Goal: Information Seeking & Learning: Learn about a topic

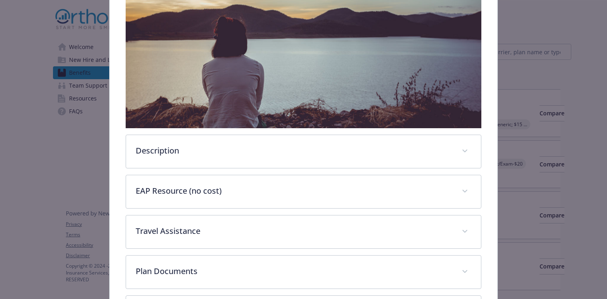
scroll to position [237, 0]
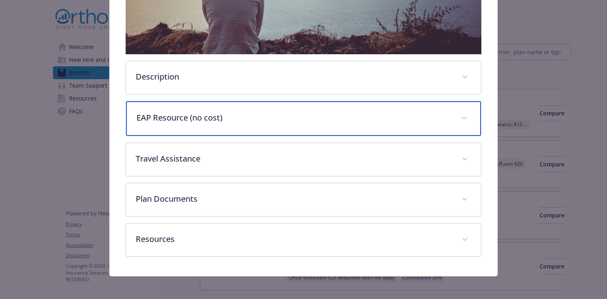
click at [219, 118] on p "EAP Resource (no cost)" at bounding box center [294, 118] width 315 height 12
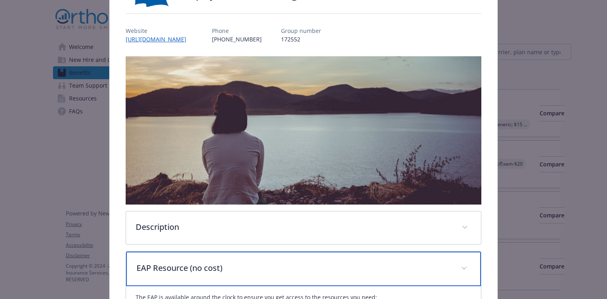
scroll to position [0, 0]
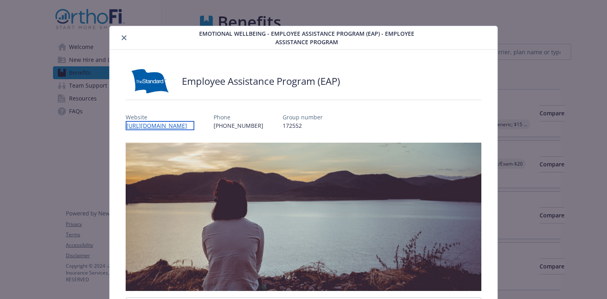
click at [175, 127] on link "[URL][DOMAIN_NAME]" at bounding box center [160, 125] width 69 height 9
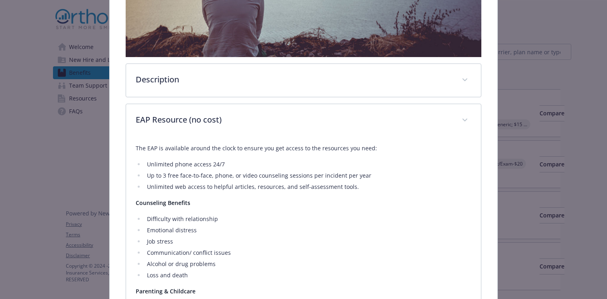
scroll to position [249, 0]
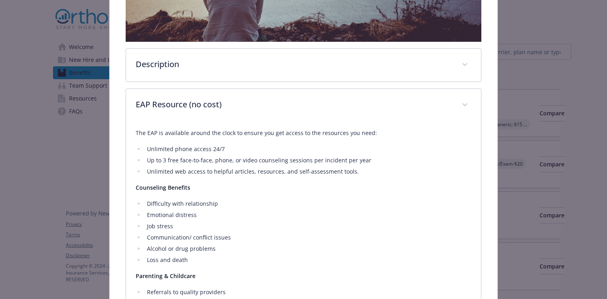
drag, startPoint x: 244, startPoint y: 39, endPoint x: 243, endPoint y: 53, distance: 13.7
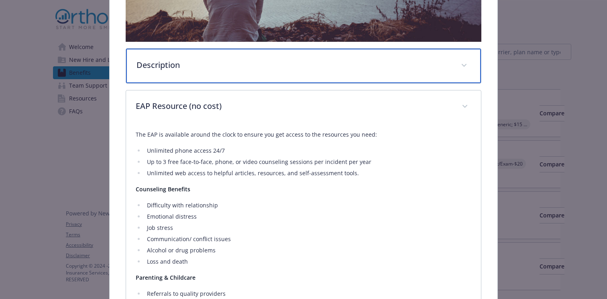
click at [243, 55] on div "Description" at bounding box center [303, 66] width 355 height 35
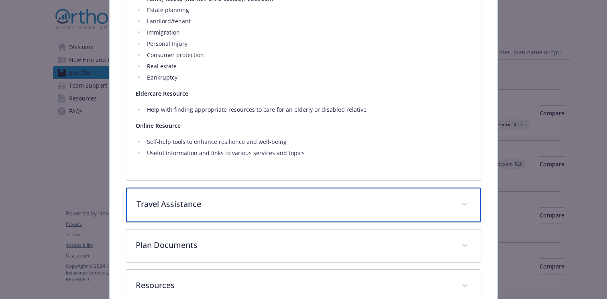
click at [255, 204] on p "Travel Assistance" at bounding box center [294, 204] width 315 height 12
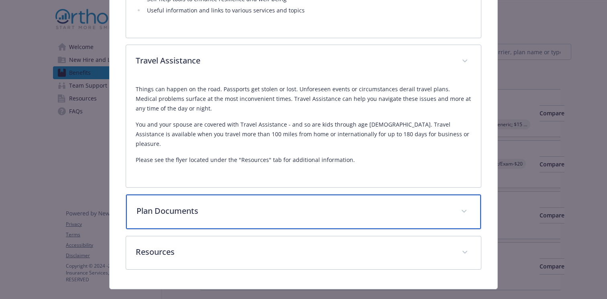
click at [280, 205] on p "Plan Documents" at bounding box center [294, 211] width 315 height 12
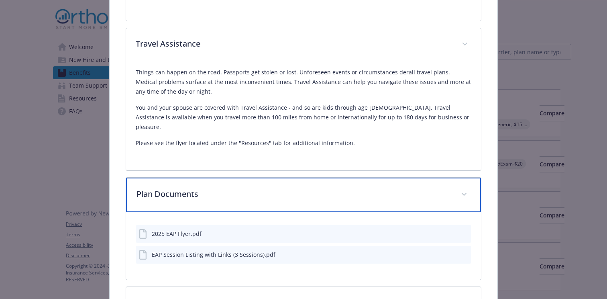
scroll to position [985, 0]
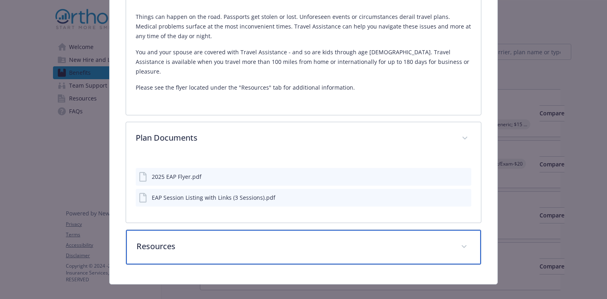
click at [266, 240] on p "Resources" at bounding box center [294, 246] width 315 height 12
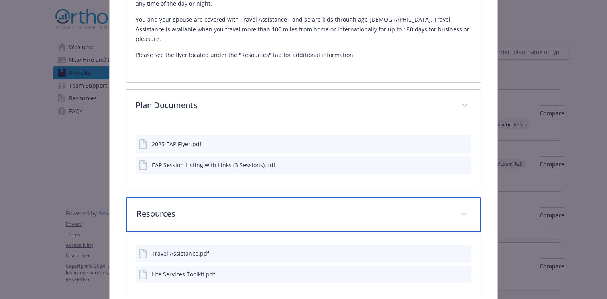
scroll to position [1053, 0]
